Goal: Task Accomplishment & Management: Use online tool/utility

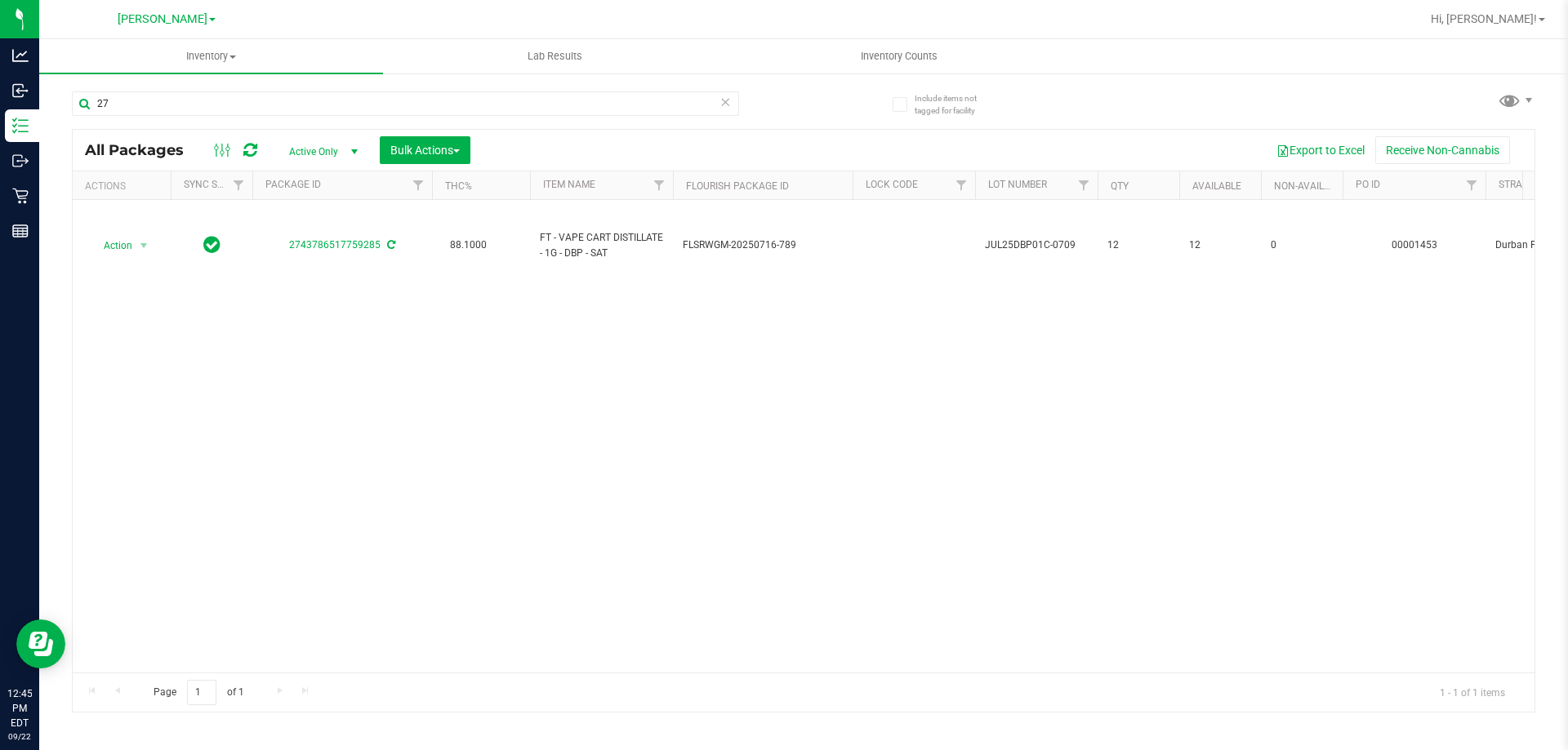
type input "2"
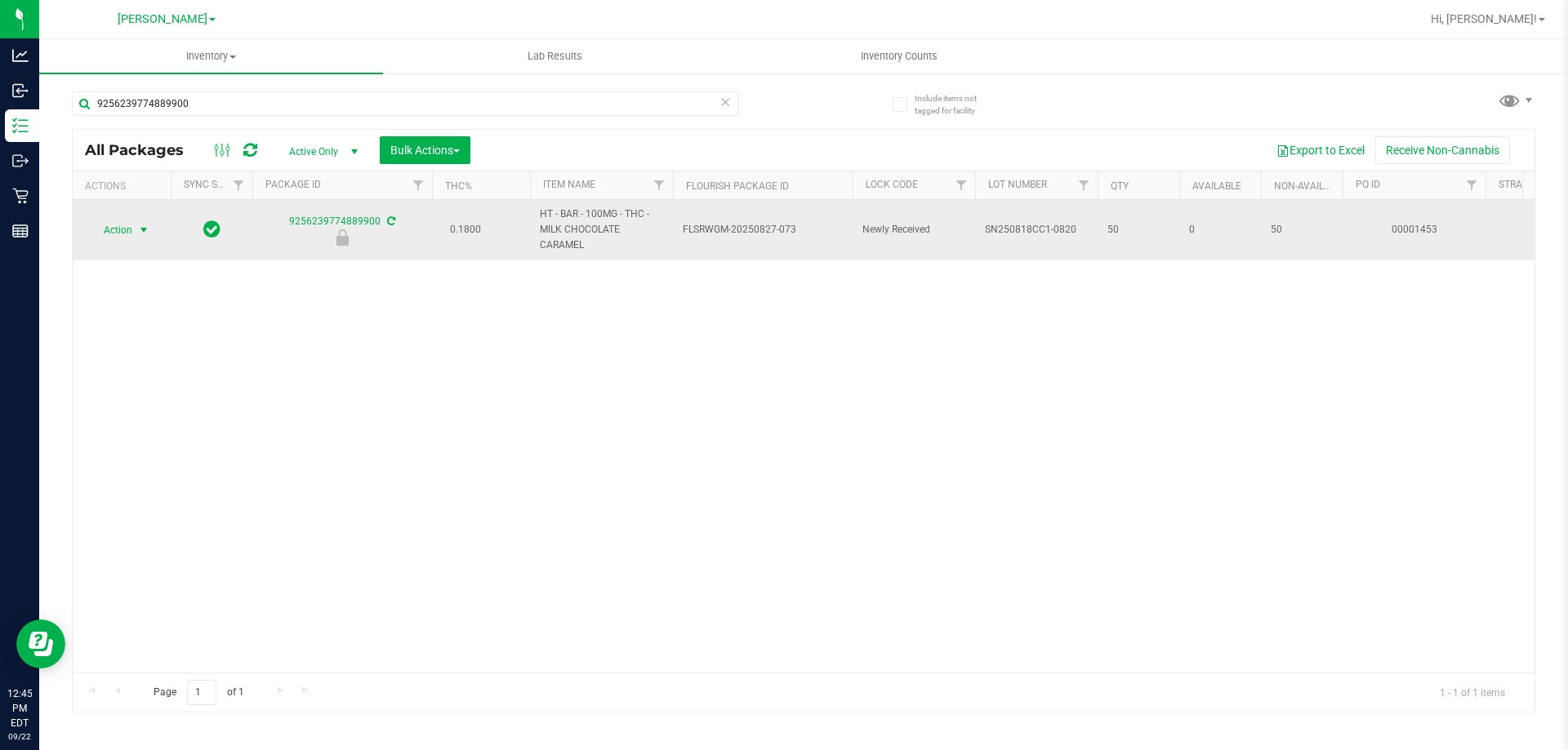
type input "9256239774889900"
click at [118, 231] on span "Action" at bounding box center [111, 230] width 44 height 23
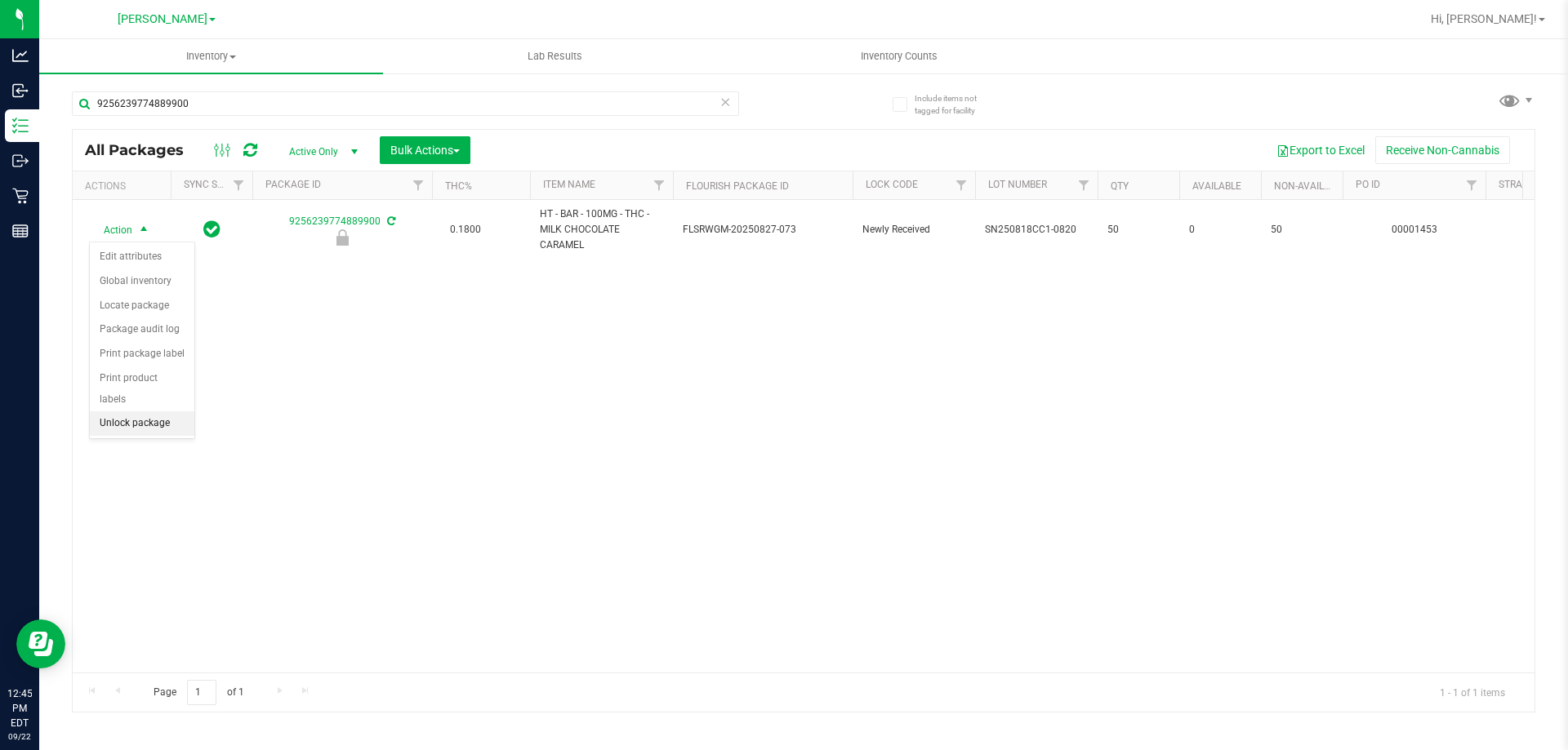
click at [134, 412] on li "Unlock package" at bounding box center [141, 424] width 104 height 25
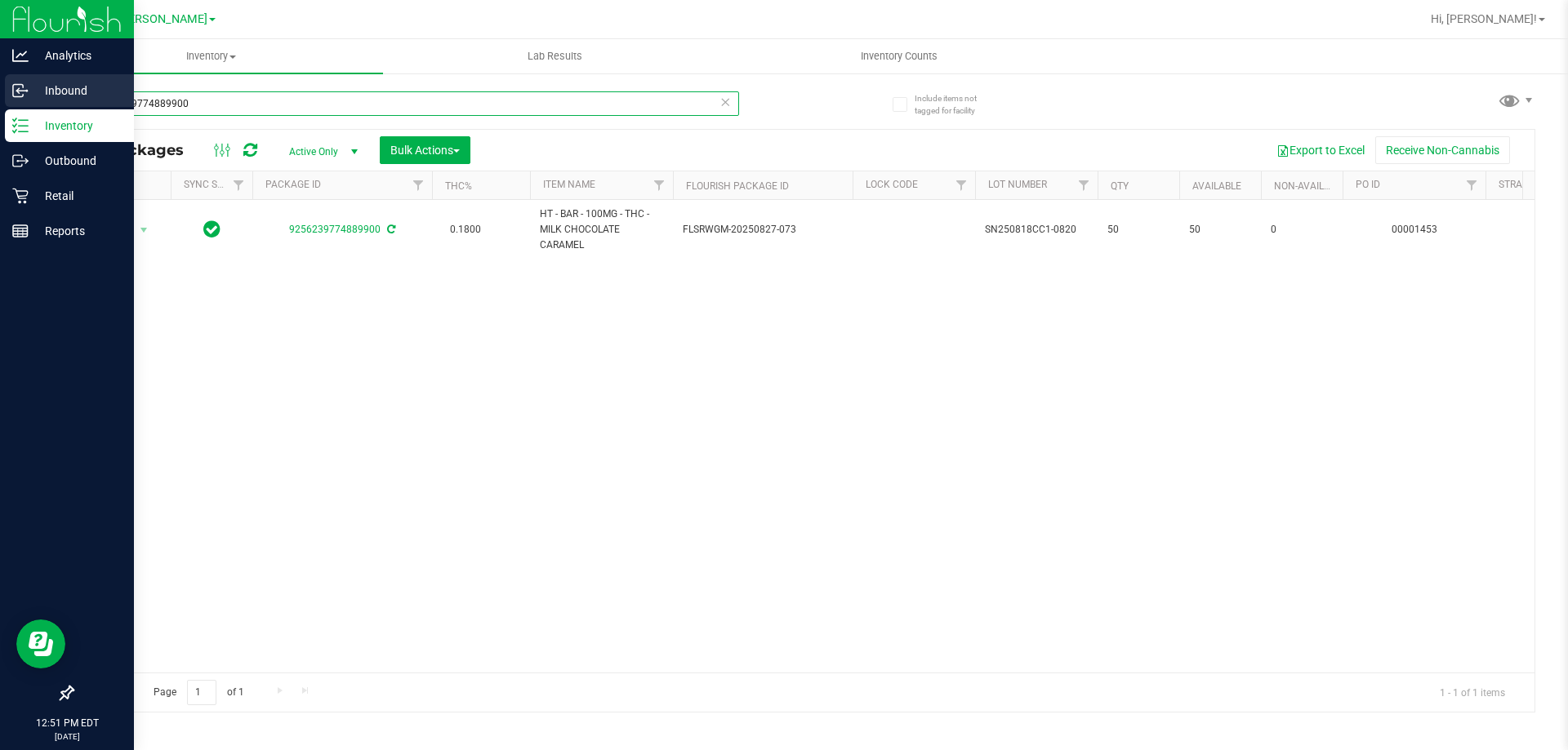
drag, startPoint x: 228, startPoint y: 105, endPoint x: 8, endPoint y: 106, distance: 220.0
click at [38, 118] on div "Analytics Inbound Inventory Outbound Retail Reports 12:51 PM EDT [DATE] 09/22 […" at bounding box center [784, 375] width 1568 height 750
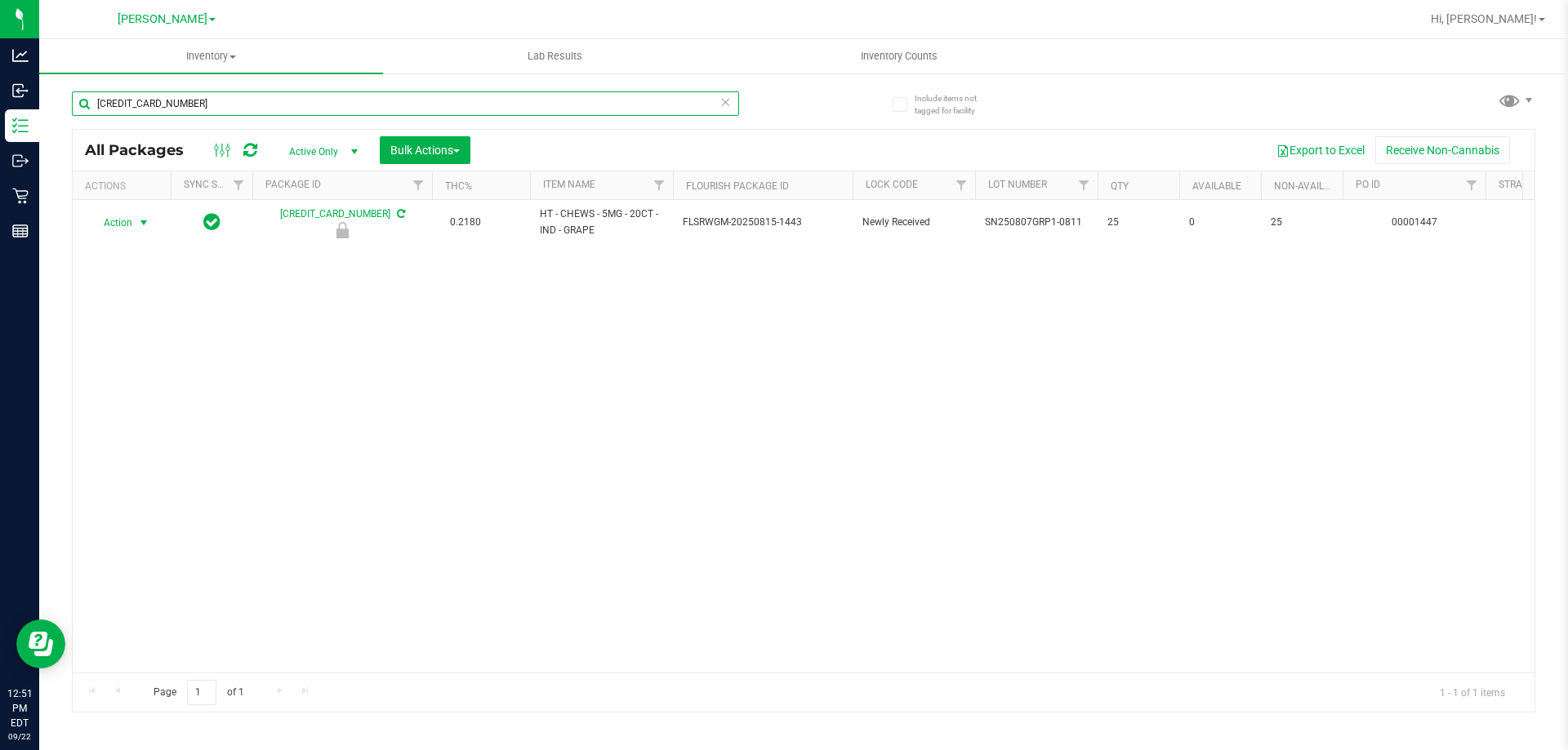
type input "[CREDIT_CARD_NUMBER]"
click at [126, 221] on span "Action" at bounding box center [111, 223] width 44 height 23
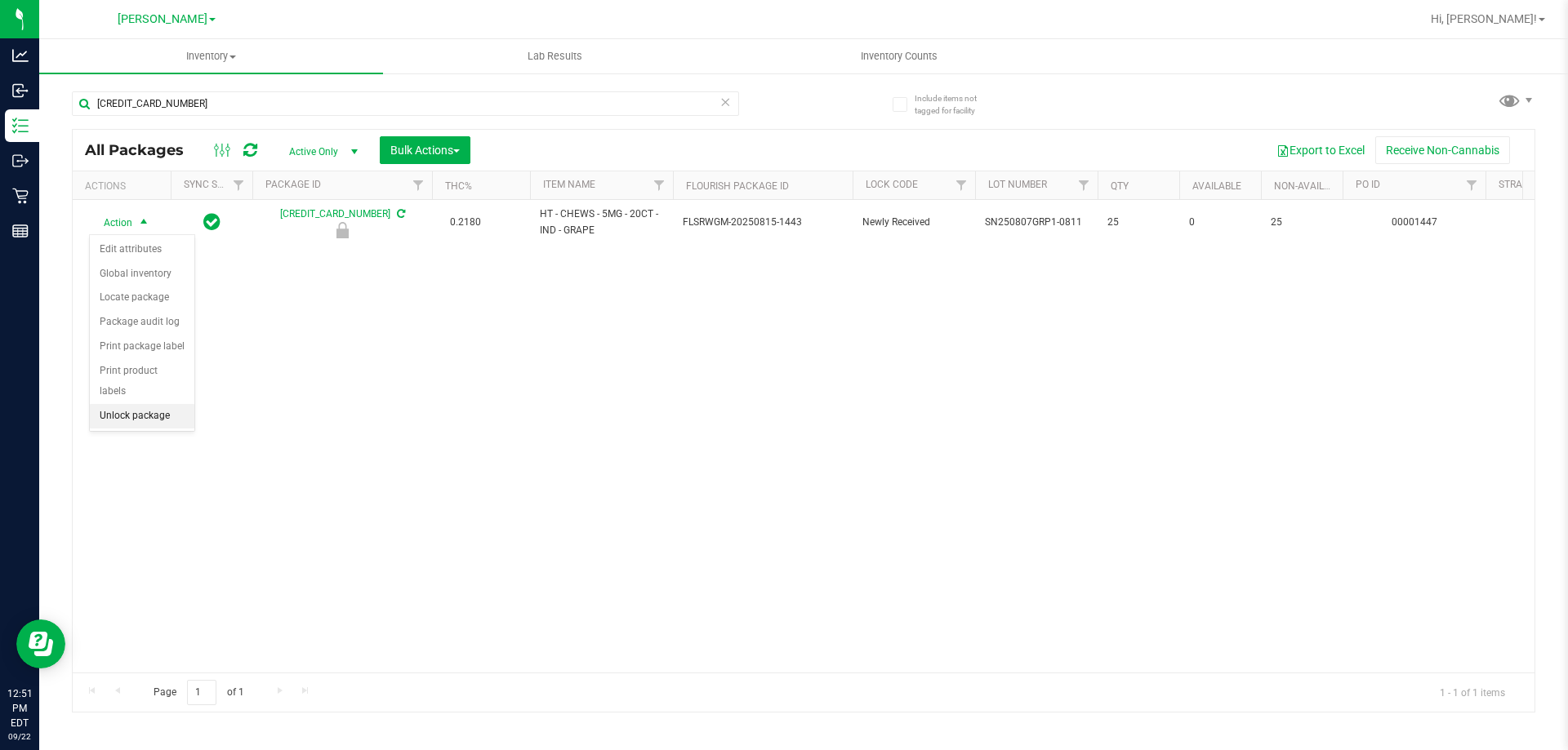
click at [166, 404] on li "Unlock package" at bounding box center [141, 417] width 104 height 25
click at [311, 70] on uib-tab-heading "Inventory All packages All inventory Waste log Create inventory" at bounding box center [211, 56] width 344 height 34
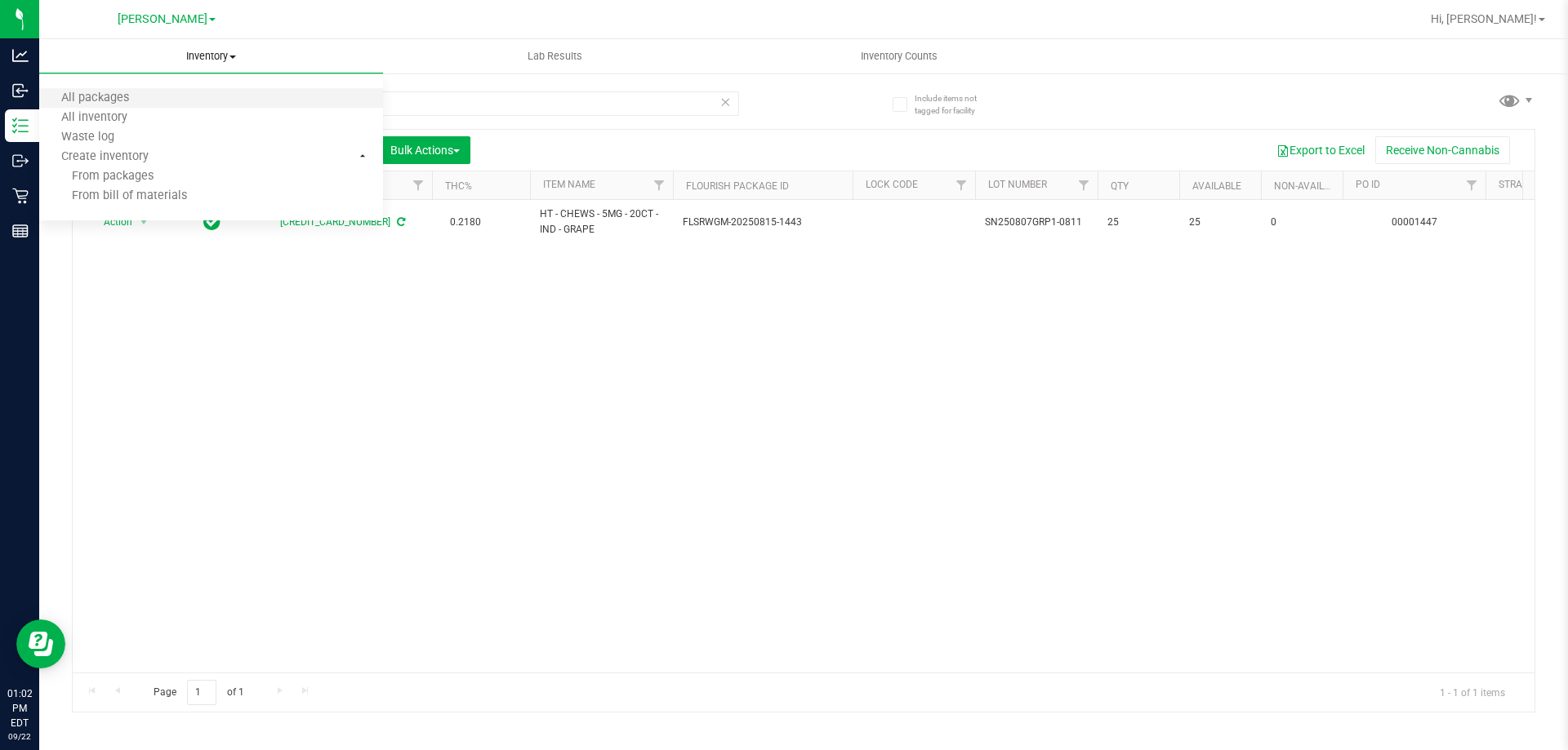
click at [307, 98] on li "All packages" at bounding box center [211, 98] width 344 height 20
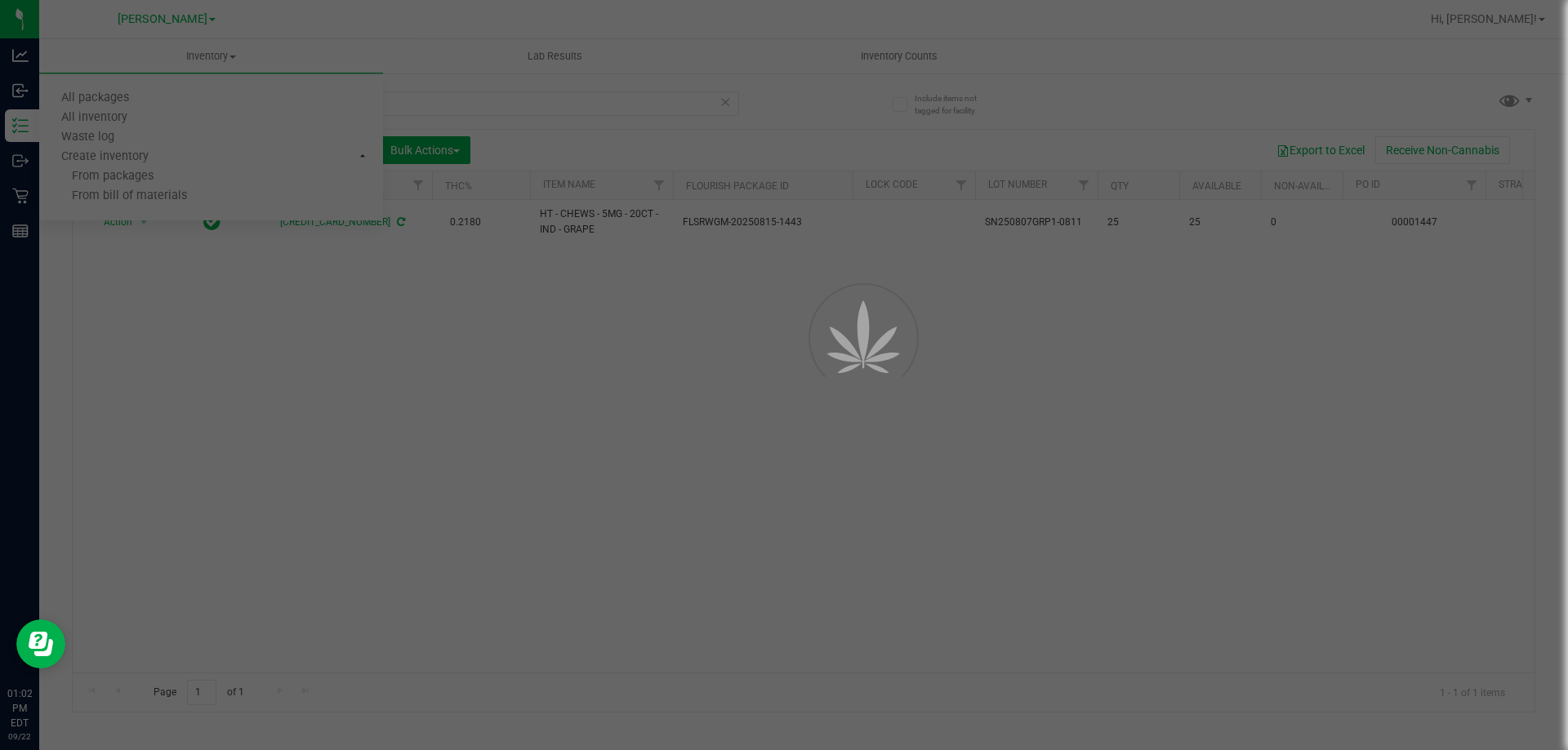
click at [798, 473] on div at bounding box center [784, 375] width 1568 height 750
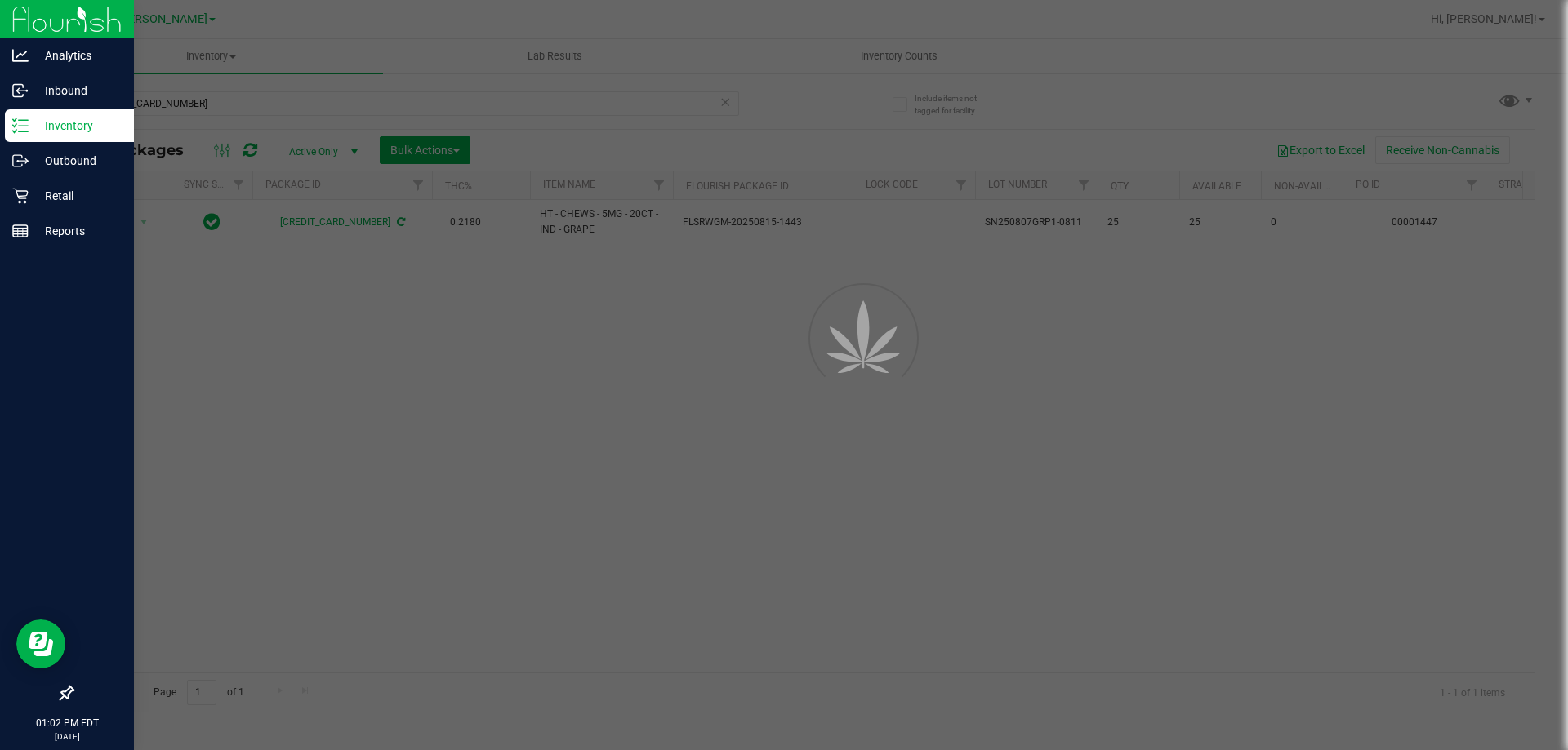
click at [12, 120] on icon at bounding box center [20, 125] width 16 height 16
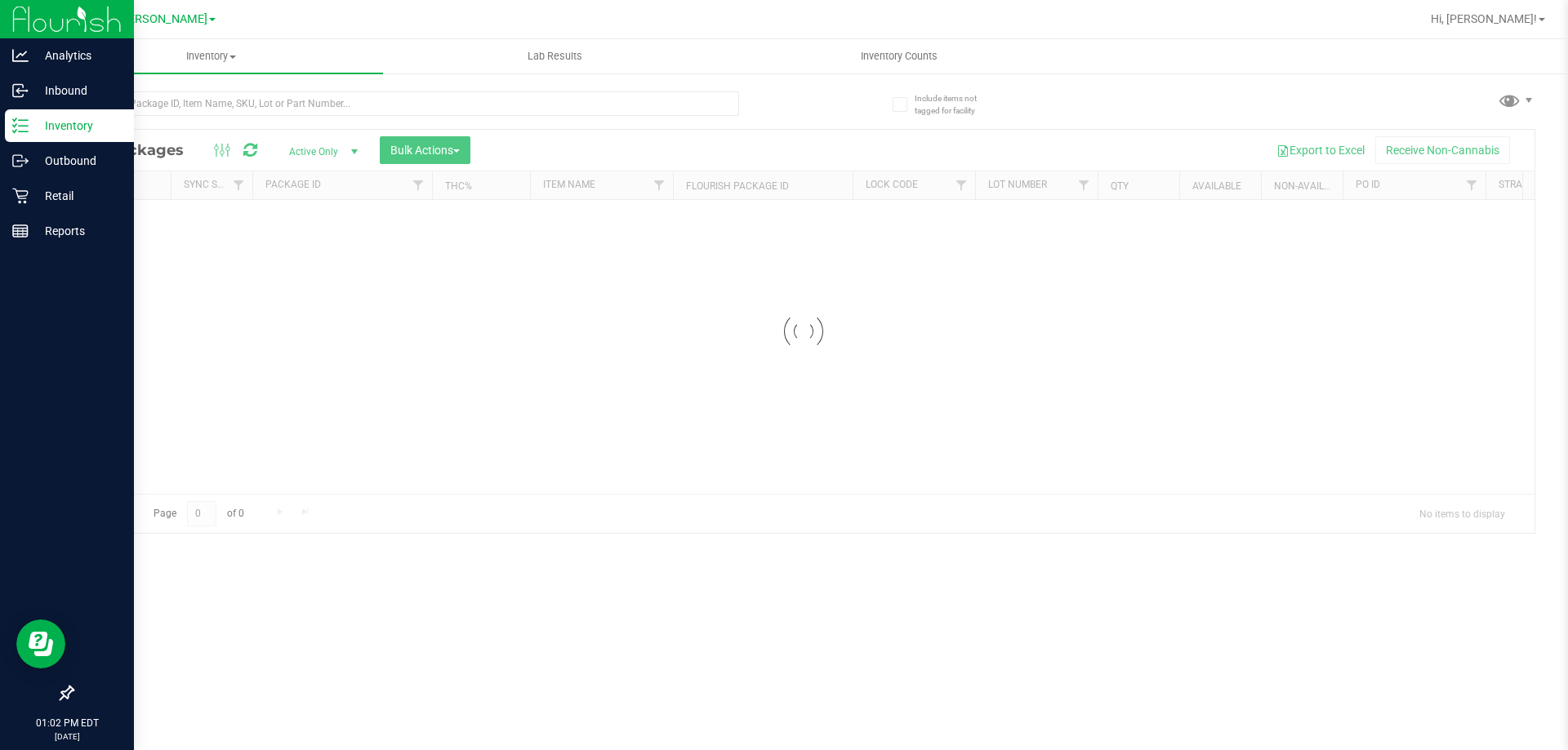
click at [14, 135] on div "Inventory" at bounding box center [69, 126] width 129 height 32
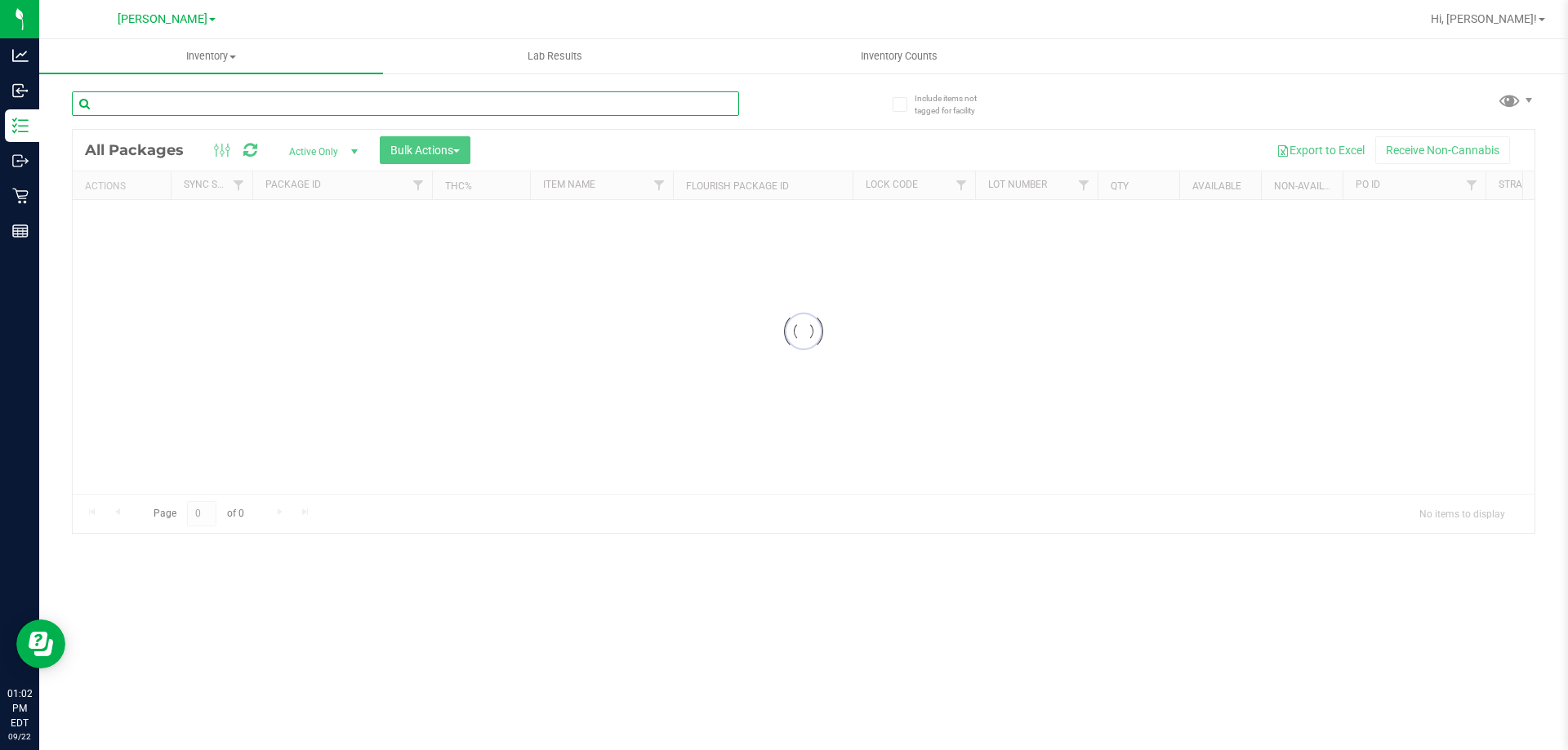
click at [245, 103] on input "text" at bounding box center [405, 104] width 667 height 25
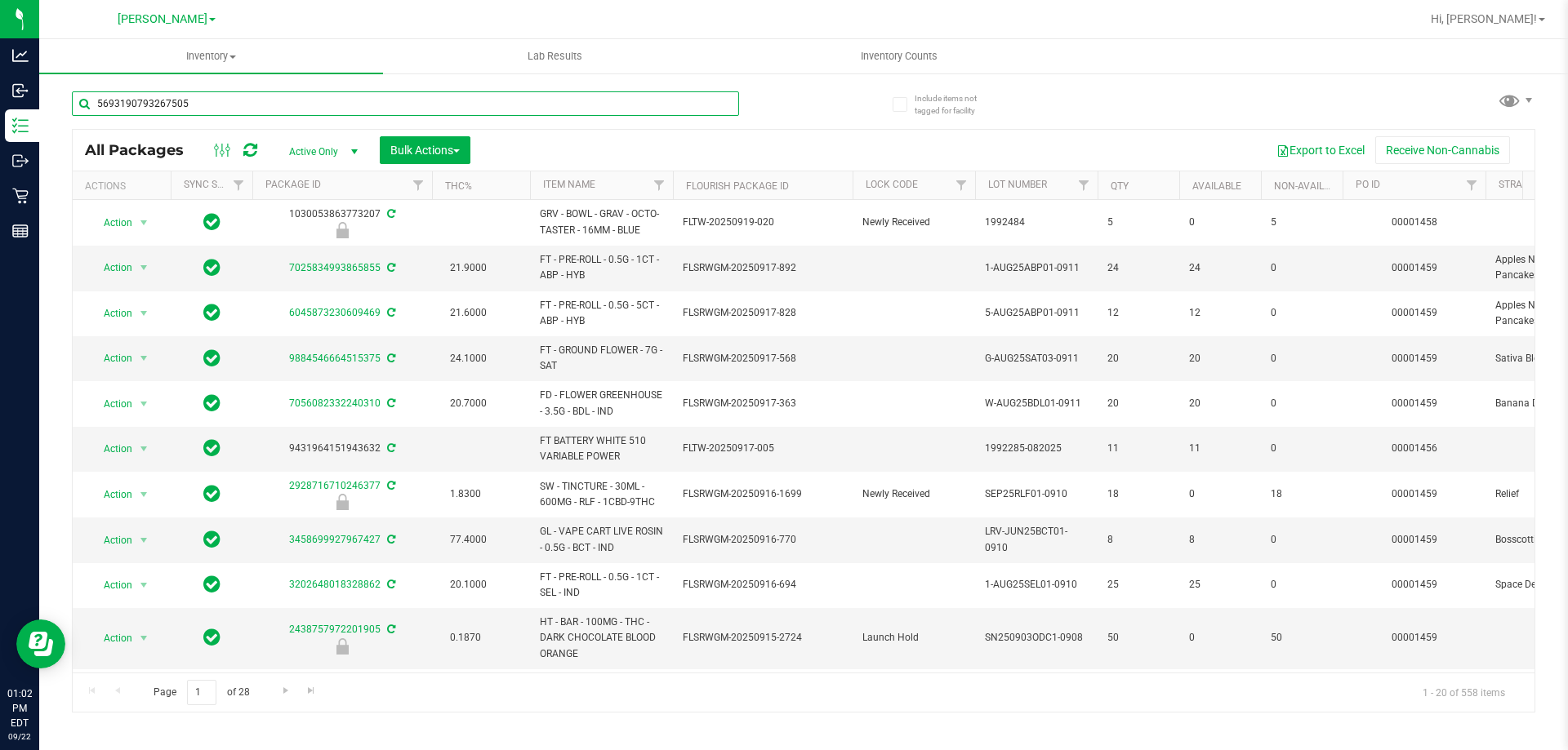
type input "5693190793267505"
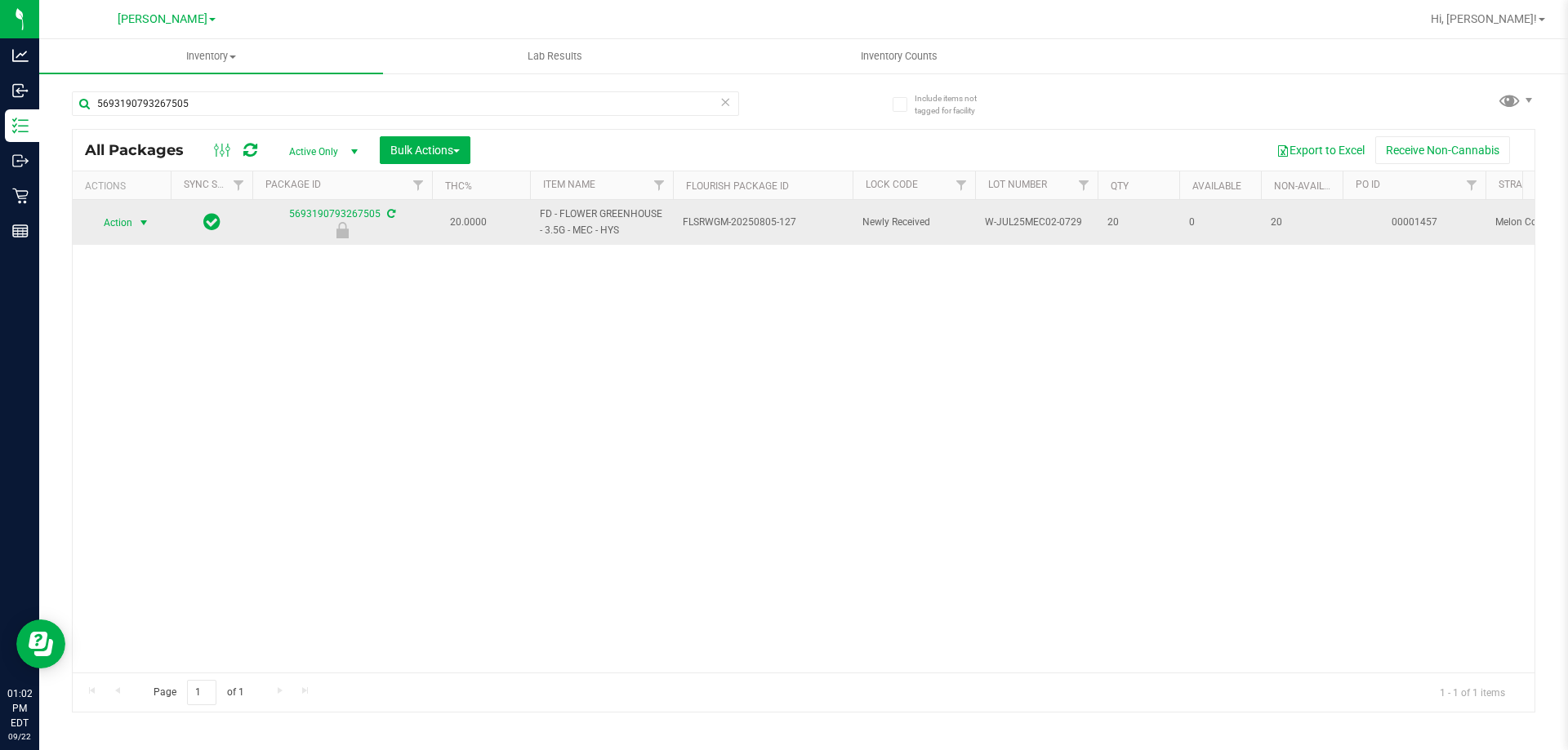
click at [114, 212] on span "Action" at bounding box center [111, 223] width 44 height 23
click at [119, 221] on span "Action" at bounding box center [111, 223] width 44 height 23
click at [120, 230] on span "Action" at bounding box center [111, 223] width 44 height 23
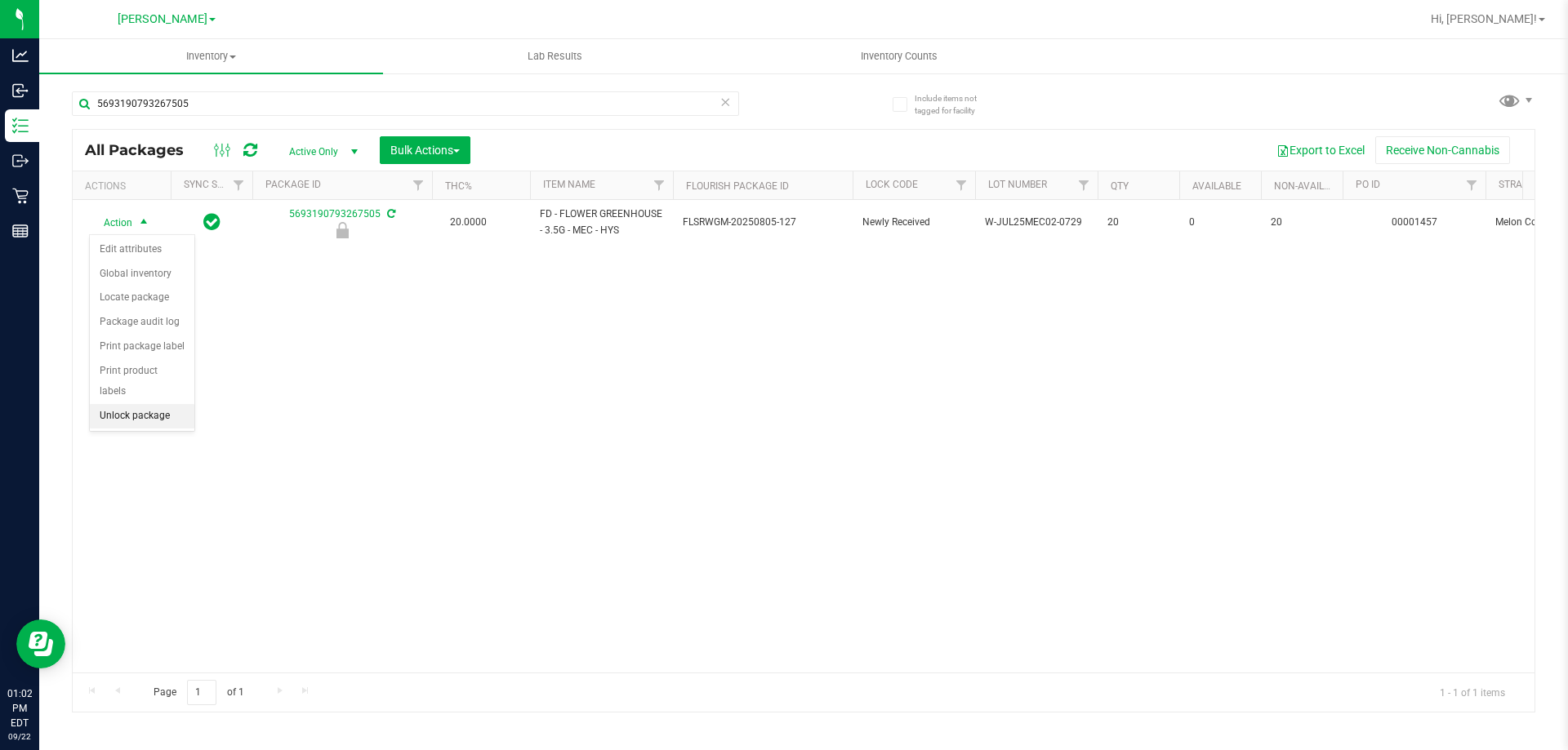
click at [186, 404] on li "Unlock package" at bounding box center [141, 417] width 104 height 25
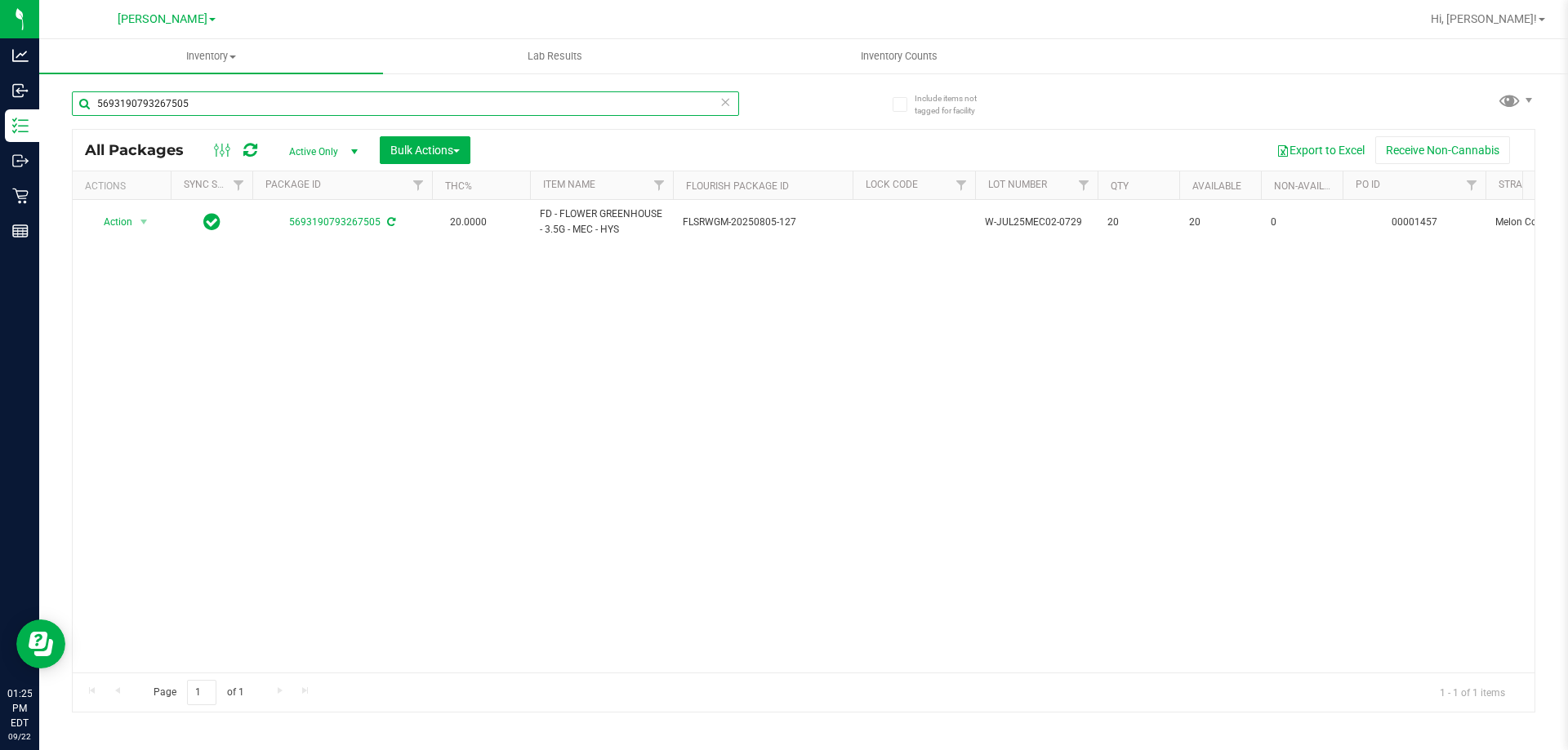
click at [262, 105] on input "5693190793267505" at bounding box center [405, 104] width 667 height 25
type input "52928716710246377"
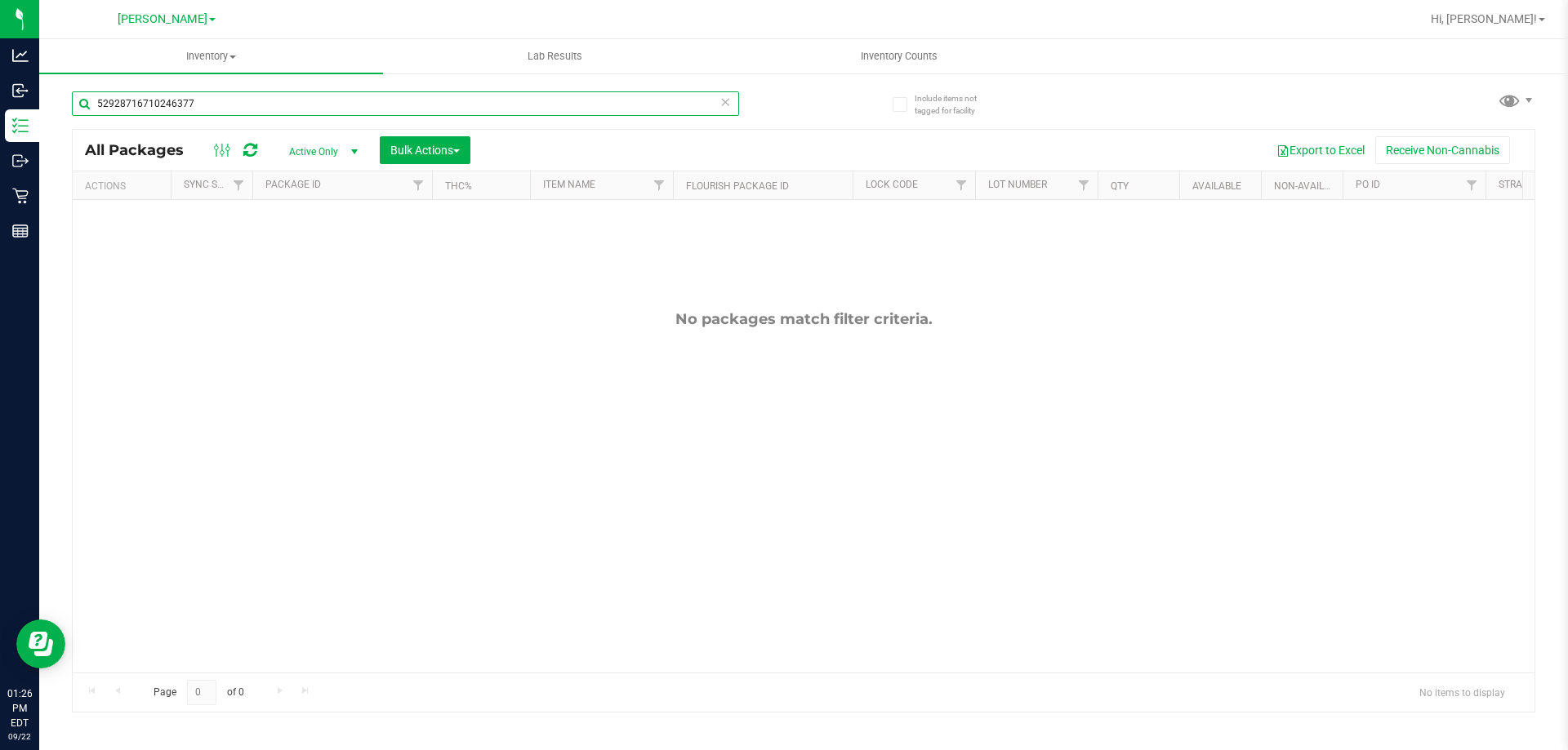
drag, startPoint x: 235, startPoint y: 105, endPoint x: 94, endPoint y: 99, distance: 141.1
click at [96, 100] on input "52928716710246377" at bounding box center [405, 104] width 667 height 25
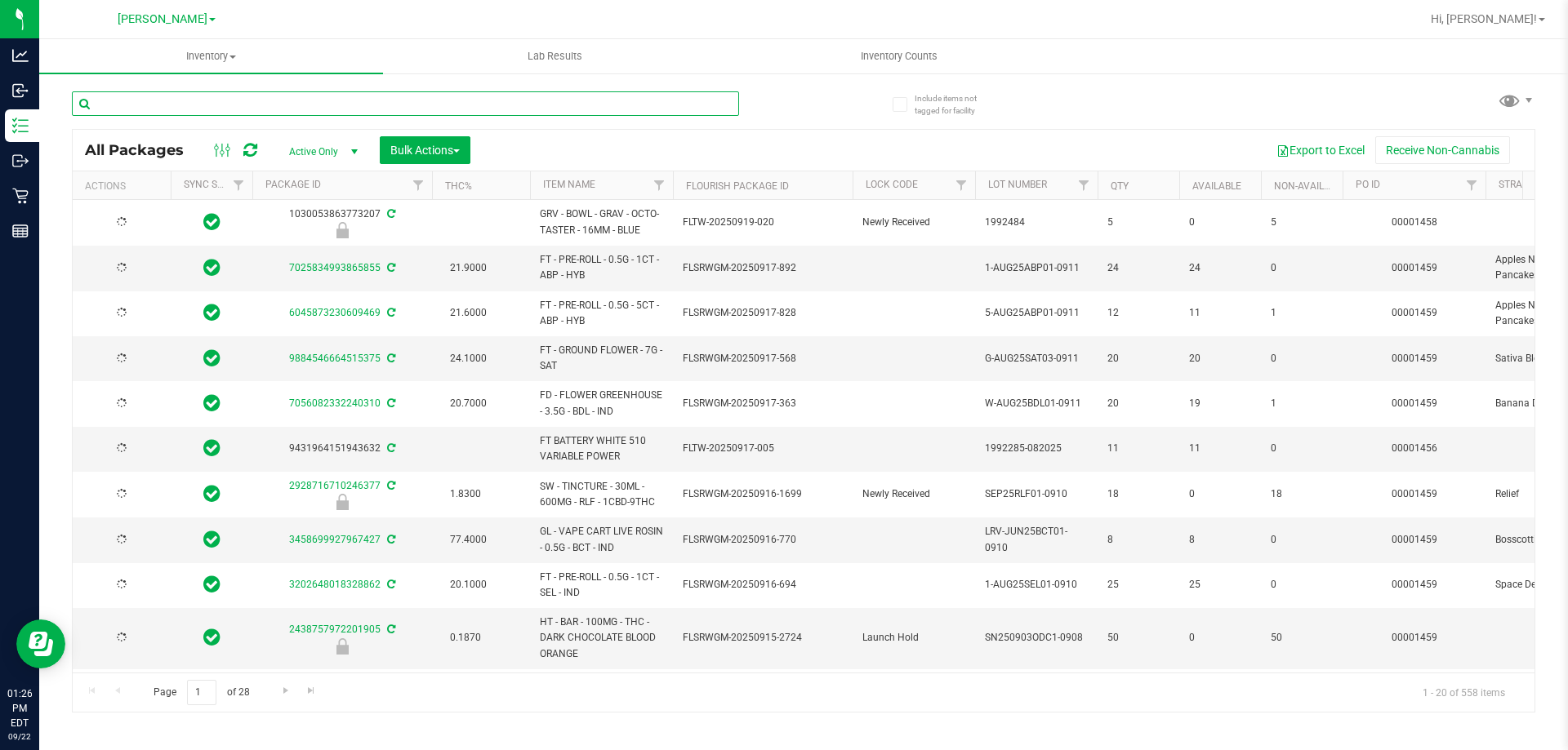
type input "[DATE]"
type input "2928716710246377"
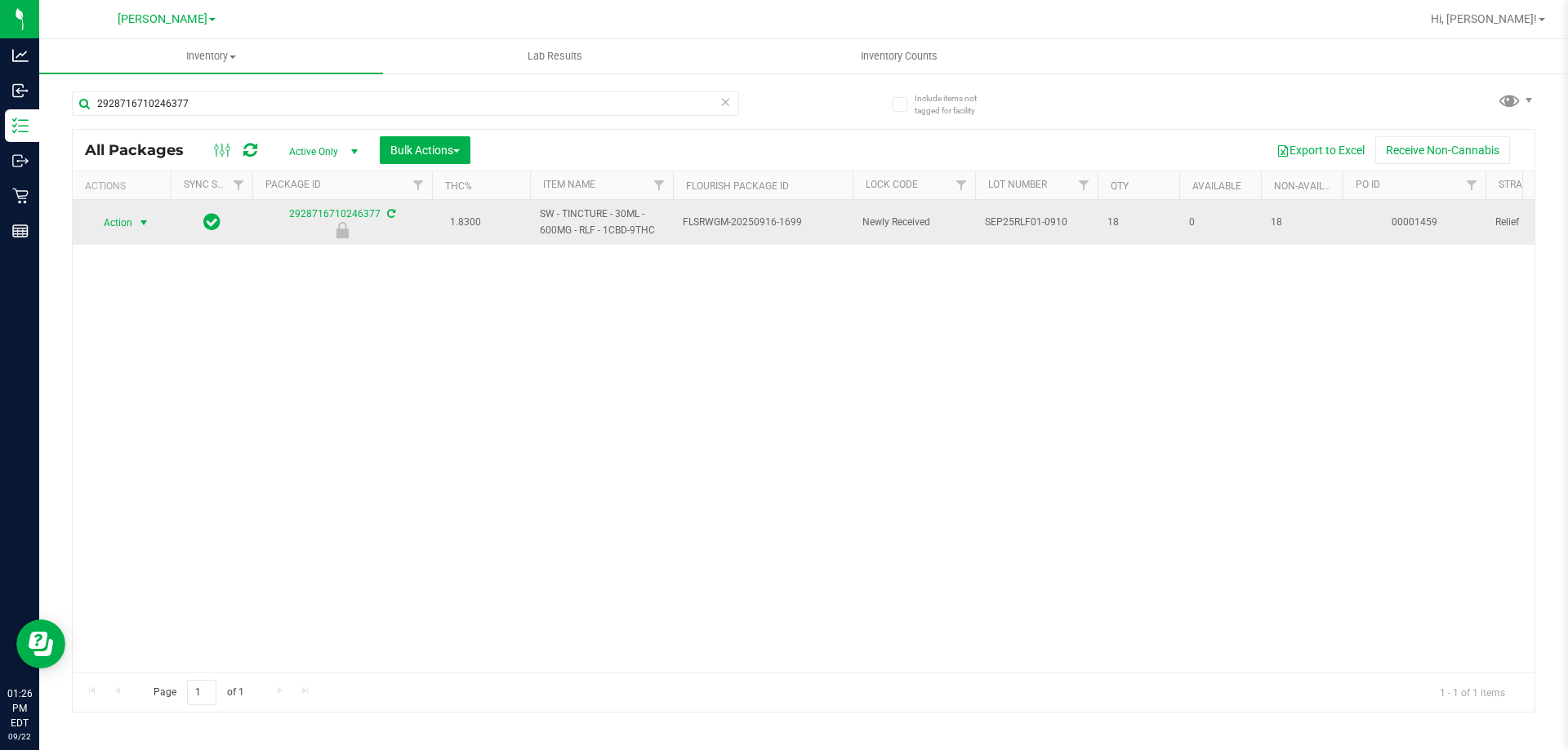
click at [124, 227] on span "Action" at bounding box center [111, 223] width 44 height 23
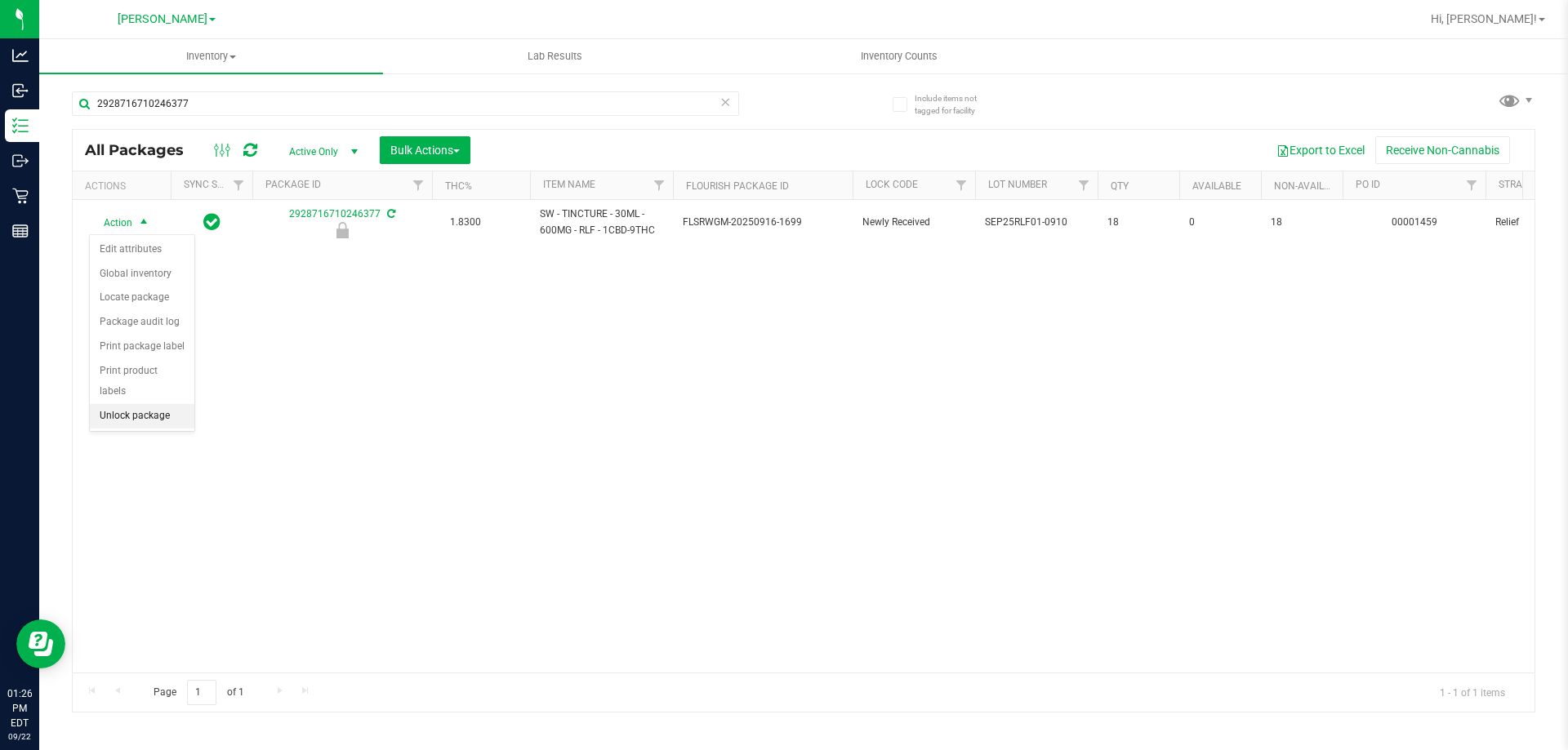
click at [144, 404] on li "Unlock package" at bounding box center [141, 417] width 104 height 25
click at [279, 143] on span "Active Only" at bounding box center [320, 152] width 90 height 23
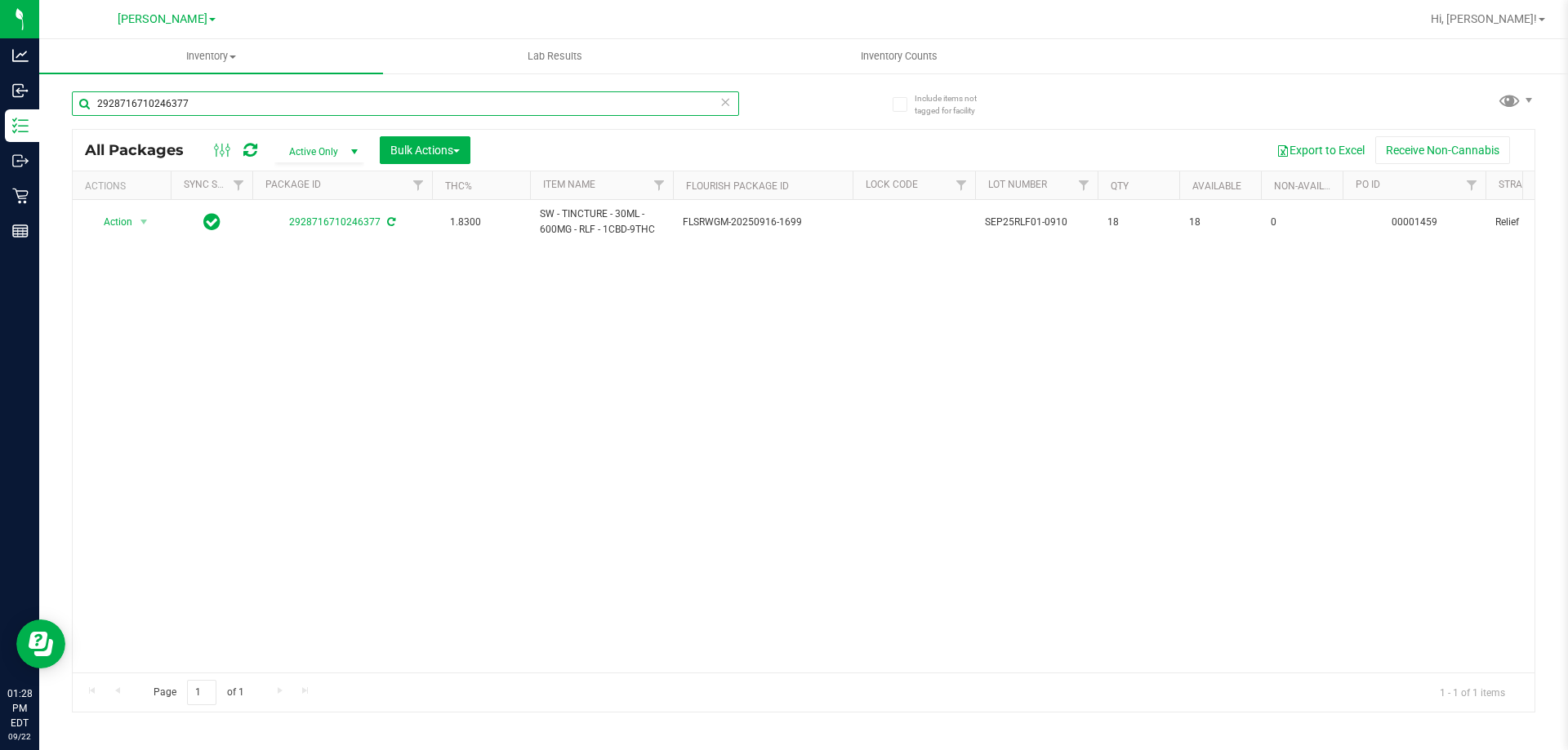
click at [266, 104] on input "2928716710246377" at bounding box center [405, 104] width 667 height 25
type input "2"
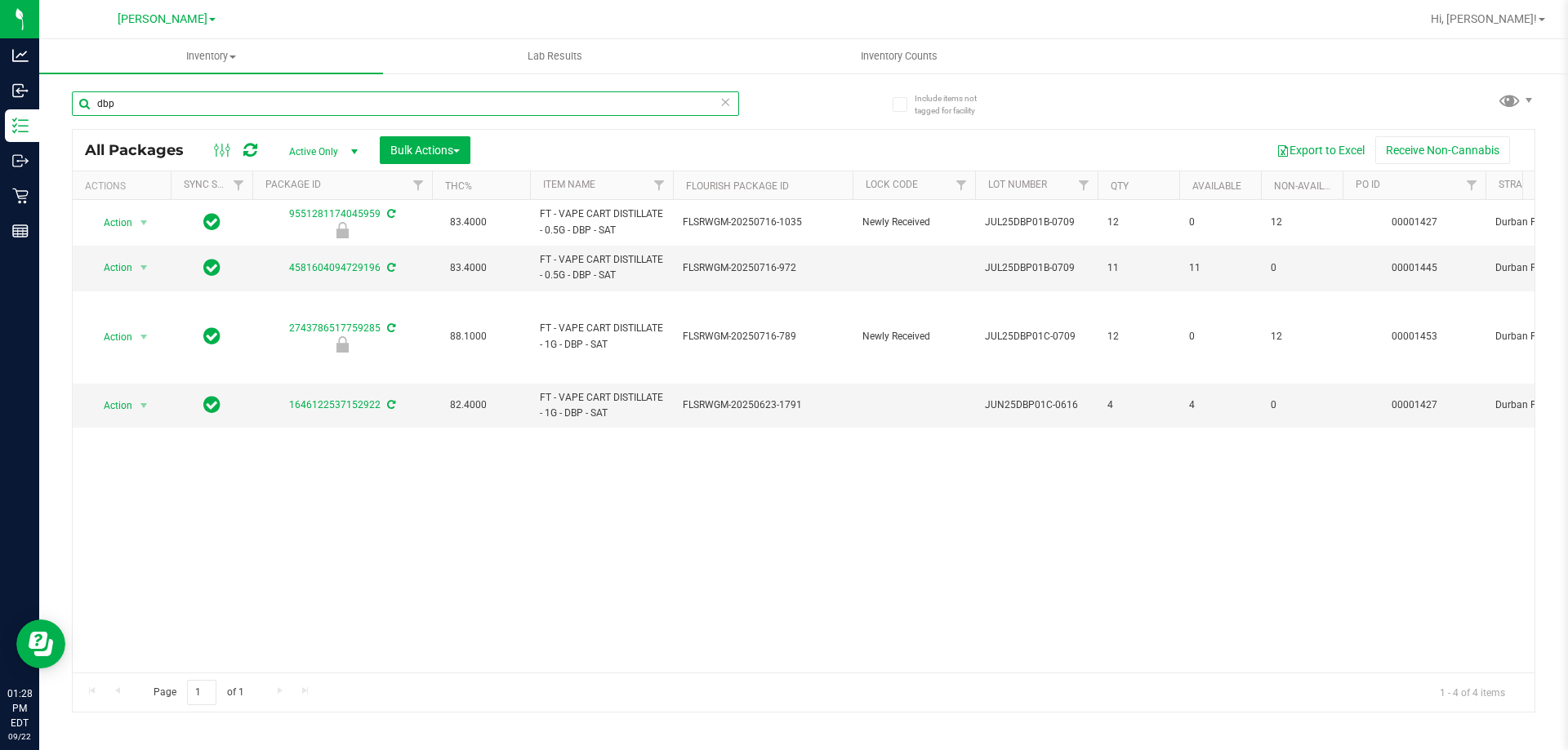
click at [204, 104] on input "dbp" at bounding box center [405, 104] width 667 height 25
type input "d"
